Goal: Task Accomplishment & Management: Complete application form

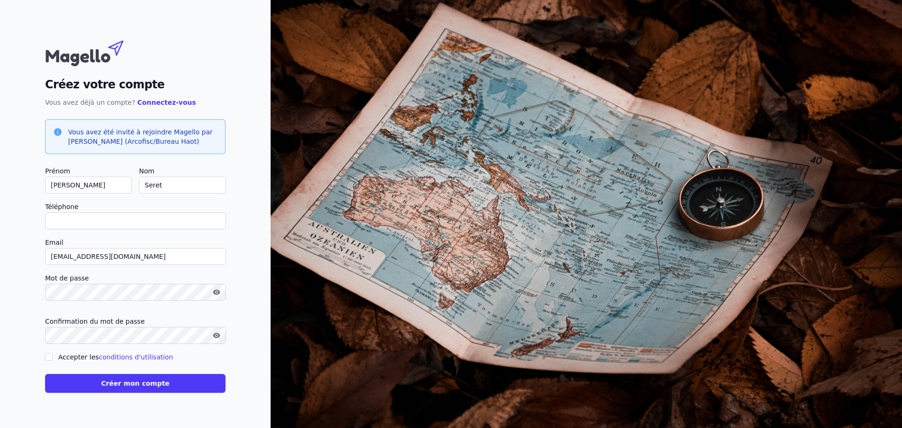
click at [84, 220] on input "Téléphone" at bounding box center [135, 220] width 181 height 17
type input "0"
checkbox input "false"
type input "0478565114"
click at [217, 290] on icon "button" at bounding box center [216, 292] width 7 height 5
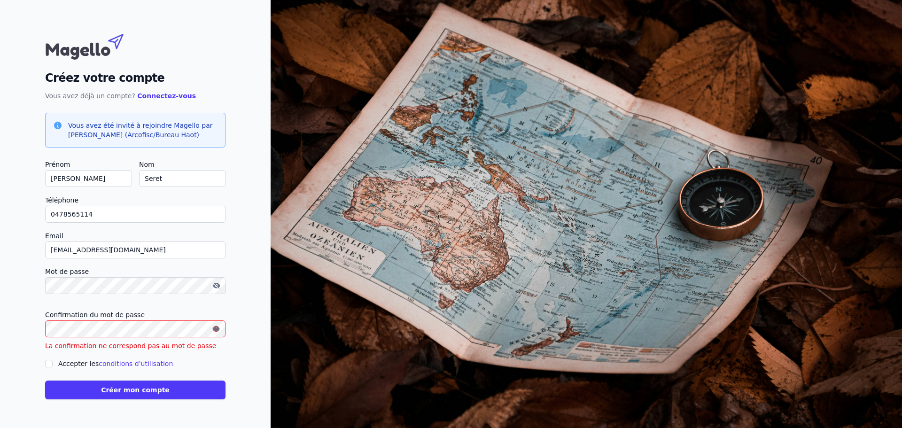
click at [46, 364] on input "Accepter les conditions d'utilisation" at bounding box center [49, 364] width 8 height 8
checkbox input "true"
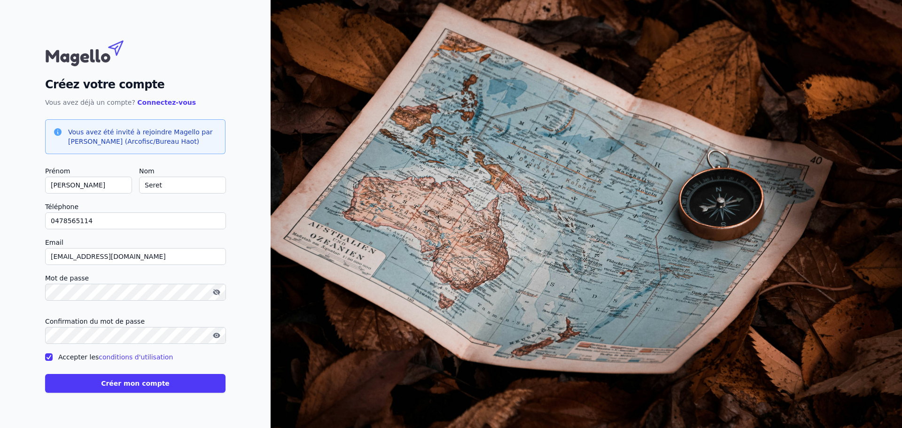
click at [136, 385] on button "Créer mon compte" at bounding box center [135, 383] width 180 height 19
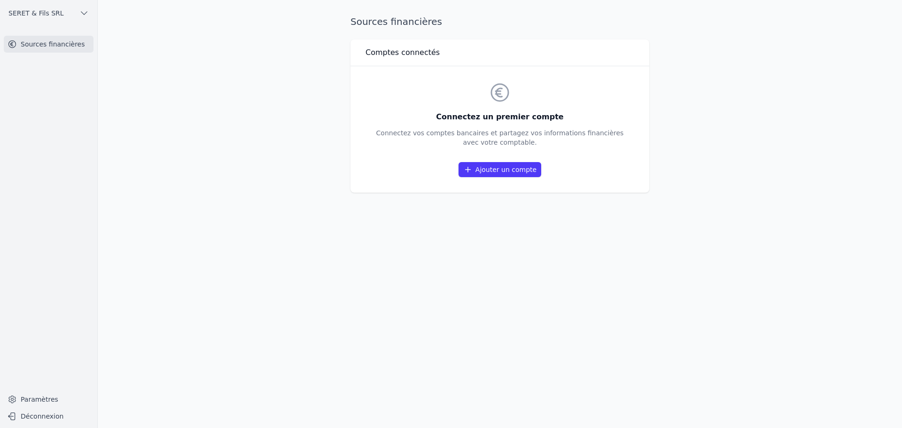
click at [496, 167] on link "Ajouter un compte" at bounding box center [500, 169] width 83 height 15
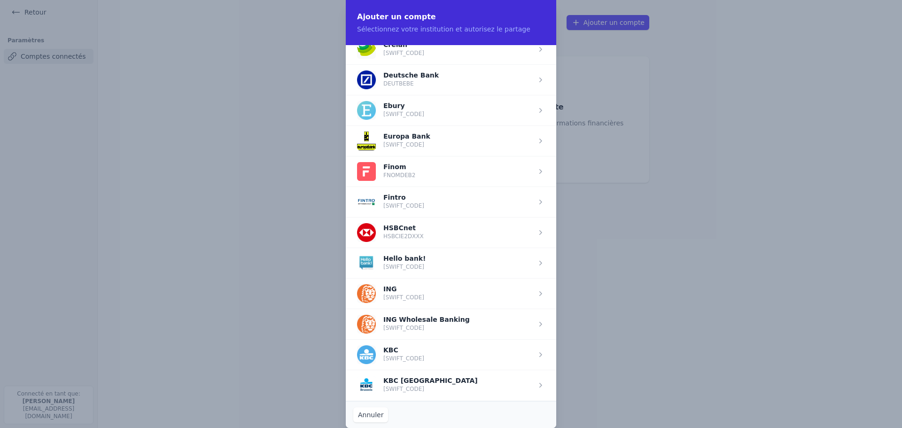
scroll to position [470, 0]
click at [413, 142] on span "button" at bounding box center [451, 141] width 211 height 31
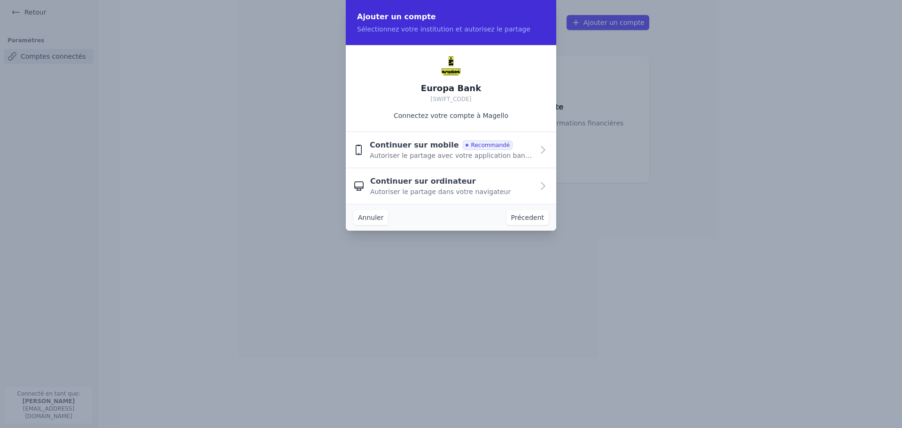
click at [366, 219] on button "Annuler" at bounding box center [370, 217] width 35 height 15
